Goal: Task Accomplishment & Management: Manage account settings

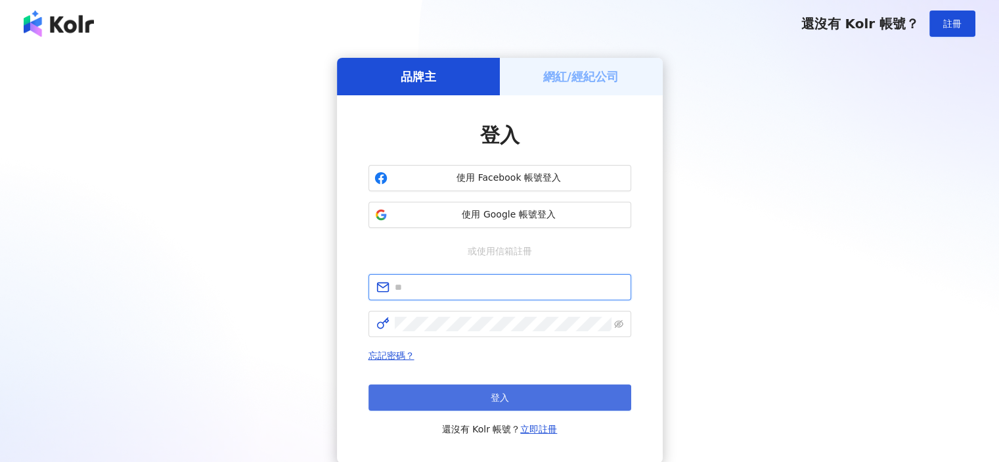
type input "**********"
click at [465, 396] on button "登入" at bounding box center [499, 397] width 263 height 26
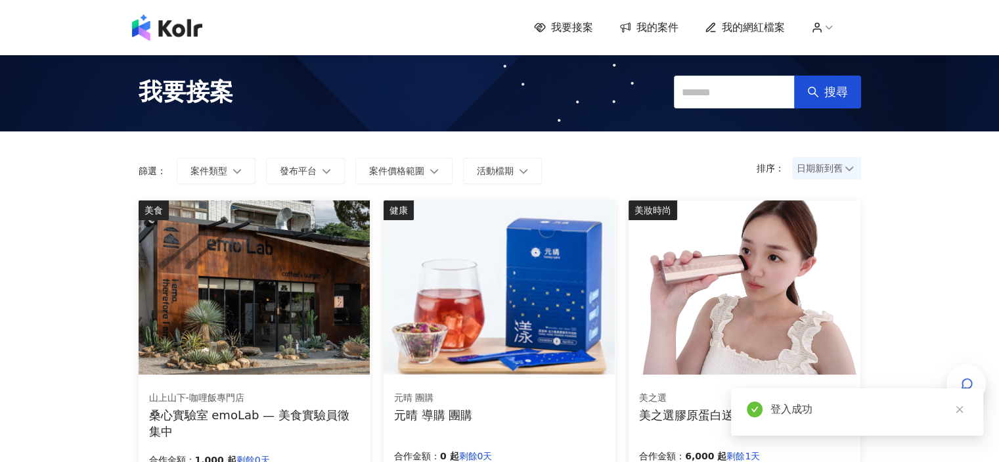
click at [659, 30] on span "我的案件" at bounding box center [657, 27] width 42 height 14
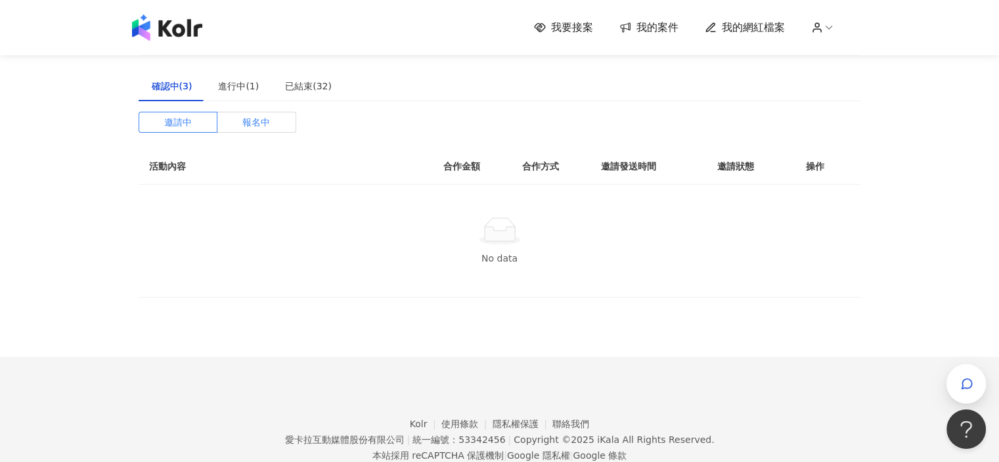
click at [286, 115] on label "報名中" at bounding box center [256, 122] width 79 height 21
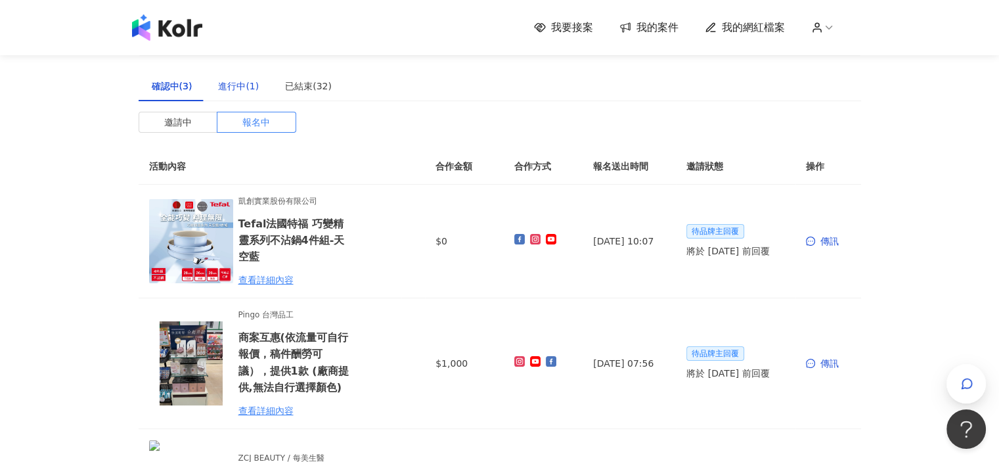
click at [227, 90] on div "進行中(1)" at bounding box center [238, 86] width 41 height 14
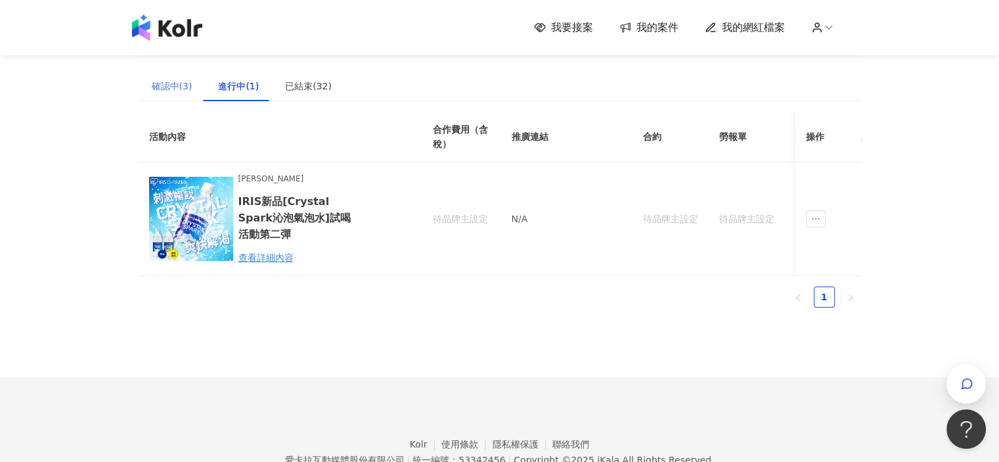
click at [192, 81] on div "確認中(3)" at bounding box center [172, 86] width 67 height 30
